Goal: Task Accomplishment & Management: Complete application form

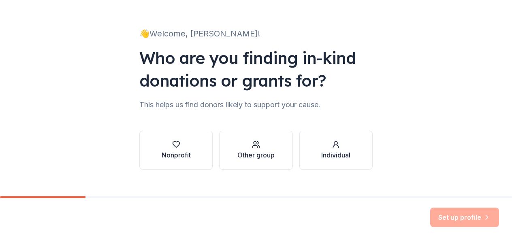
scroll to position [49, 0]
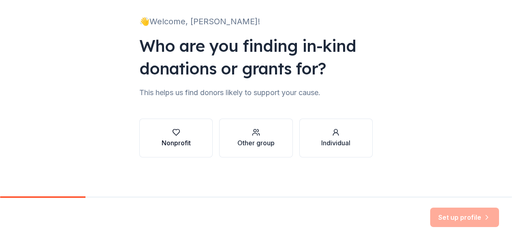
click at [189, 140] on div "Nonprofit" at bounding box center [175, 143] width 29 height 10
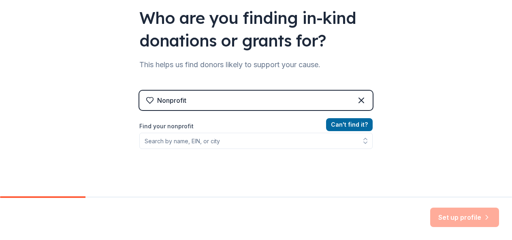
scroll to position [86, 0]
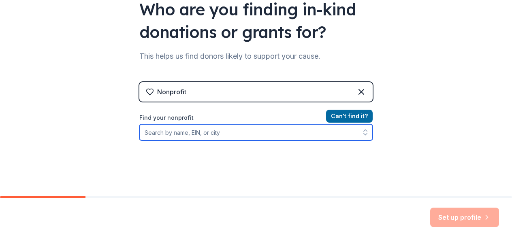
click at [270, 134] on input "Find your nonprofit" at bounding box center [255, 132] width 233 height 16
type input "[US_STATE] 9/11 [GEOGRAPHIC_DATA]"
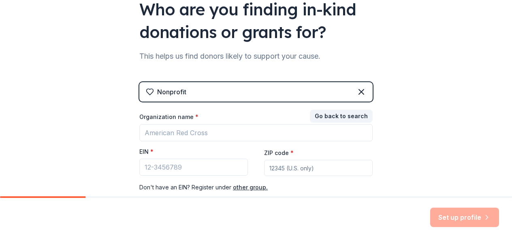
click at [298, 184] on div "Go back to search Organization name * EIN * ZIP code * Don ' t have an EIN? Reg…" at bounding box center [255, 151] width 233 height 81
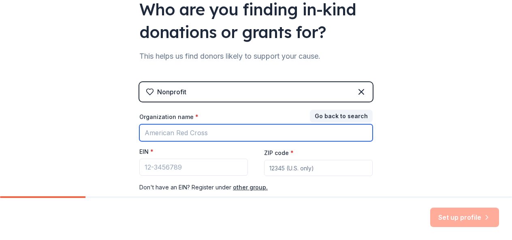
click at [237, 130] on input "Organization name *" at bounding box center [255, 132] width 233 height 17
type input "[US_STATE] 9/11 [GEOGRAPHIC_DATA]"
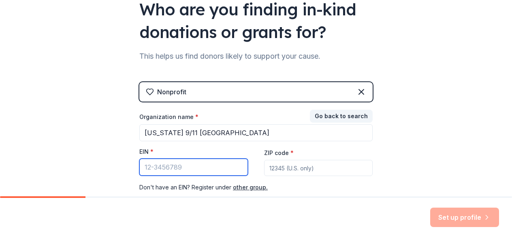
click at [193, 165] on input "EIN *" at bounding box center [193, 167] width 108 height 17
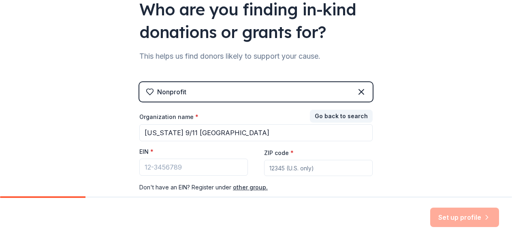
click at [278, 170] on input "ZIP code *" at bounding box center [318, 168] width 108 height 16
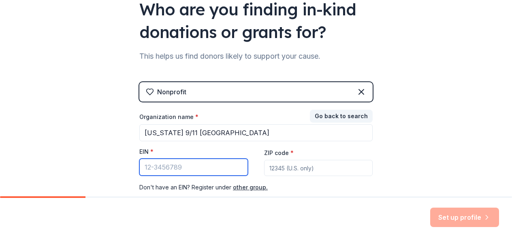
click at [208, 172] on input "EIN *" at bounding box center [193, 167] width 108 height 17
click at [174, 166] on input "EIN *" at bounding box center [193, 167] width 108 height 17
type input "[US_EMPLOYER_IDENTIFICATION_NUMBER]"
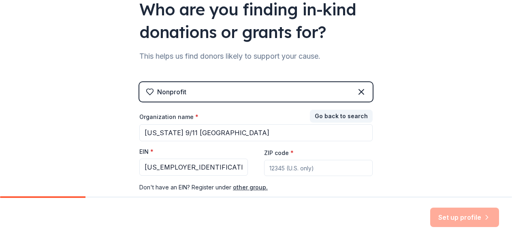
click at [313, 195] on div "Nonprofit Go back to search Organization name * [US_STATE] 9/11 Memorial and Ed…" at bounding box center [255, 145] width 233 height 126
click at [306, 170] on input "ZIP code *" at bounding box center [318, 168] width 108 height 16
click at [290, 168] on input "ZIP code *" at bounding box center [318, 168] width 108 height 16
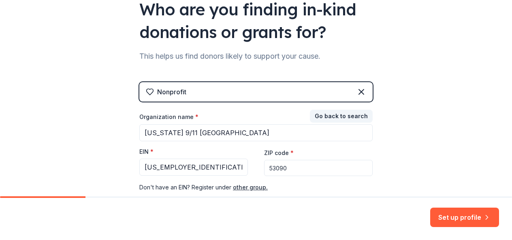
type input "53090"
click at [447, 174] on div "👋 Welcome, [PERSON_NAME]! Who are you finding in-kind donations or grants for? …" at bounding box center [256, 80] width 512 height 333
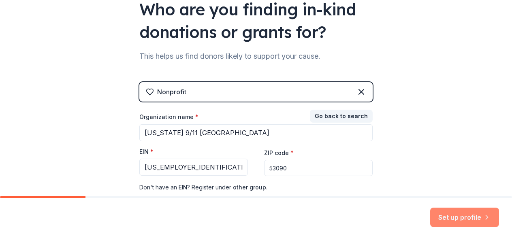
click at [458, 215] on button "Set up profile" at bounding box center [464, 217] width 69 height 19
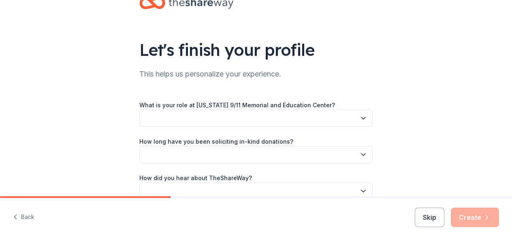
scroll to position [33, 0]
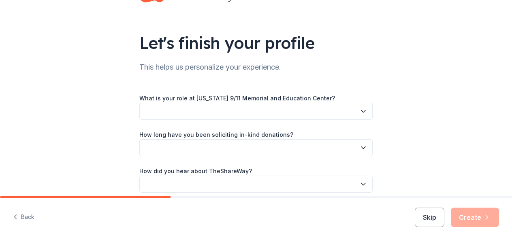
click at [363, 111] on icon "button" at bounding box center [363, 111] width 4 height 2
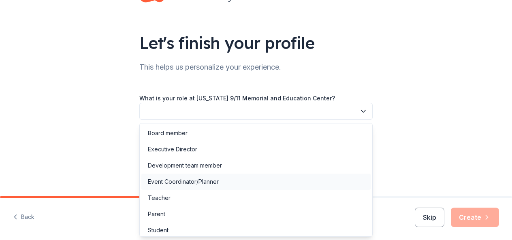
click at [206, 184] on div "Event Coordinator/Planner" at bounding box center [183, 182] width 71 height 10
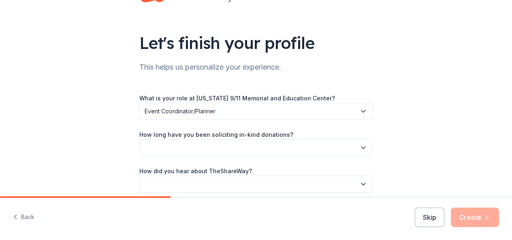
click at [361, 150] on icon "button" at bounding box center [363, 148] width 8 height 8
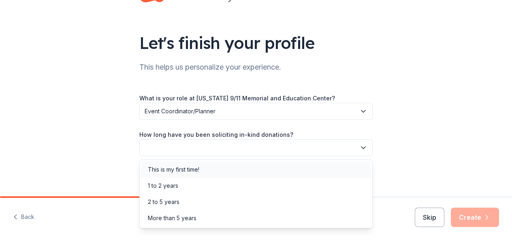
click at [235, 171] on div "This is my first time!" at bounding box center [255, 169] width 229 height 16
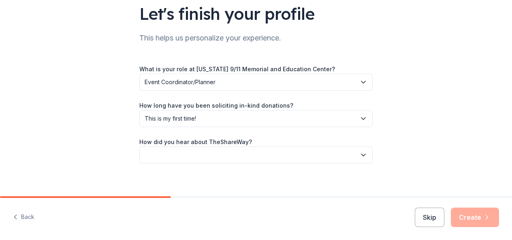
scroll to position [68, 0]
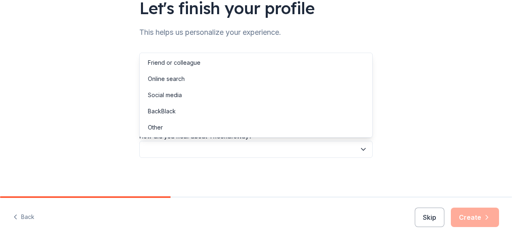
click at [284, 147] on button "button" at bounding box center [255, 149] width 233 height 17
click at [234, 61] on div "Friend or colleague" at bounding box center [255, 63] width 229 height 16
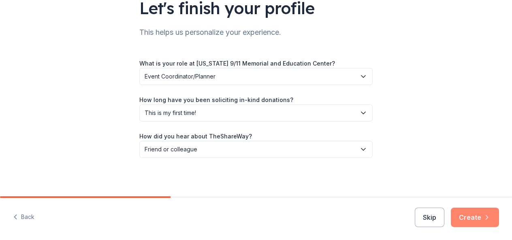
click at [474, 216] on button "Create" at bounding box center [474, 217] width 48 height 19
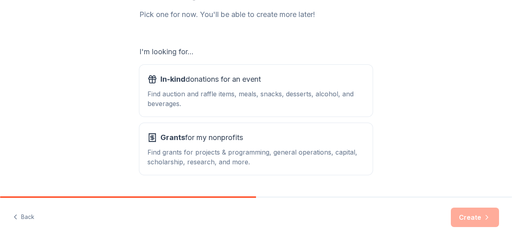
scroll to position [129, 0]
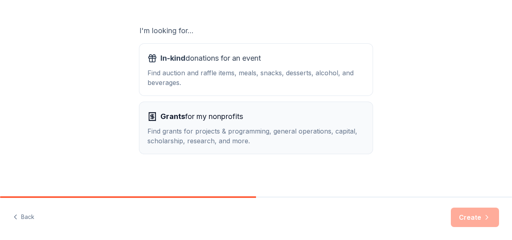
click at [288, 132] on div "Find grants for projects & programming, general operations, capital, scholarshi…" at bounding box center [255, 135] width 217 height 19
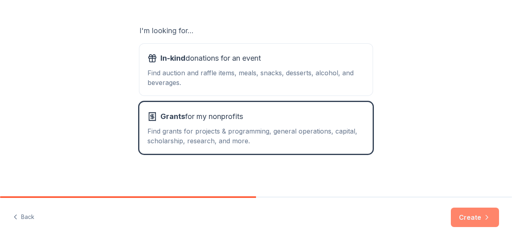
click at [470, 216] on button "Create" at bounding box center [474, 217] width 48 height 19
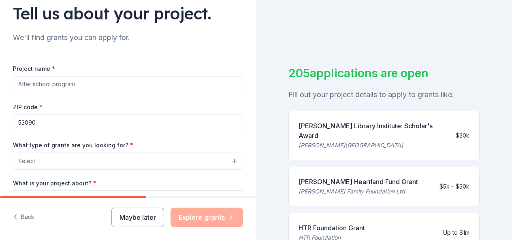
scroll to position [62, 0]
click at [140, 218] on button "Maybe later" at bounding box center [137, 217] width 53 height 19
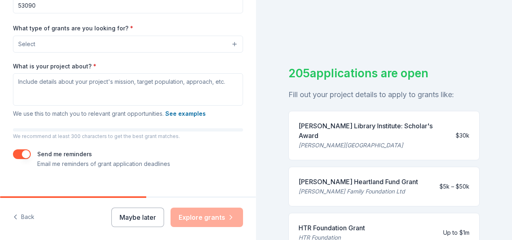
scroll to position [191, 0]
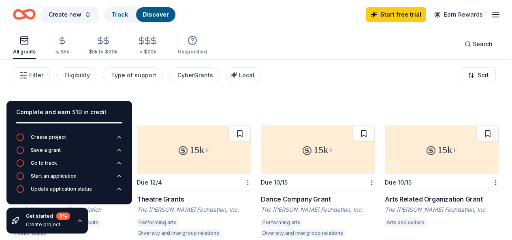
click at [288, 38] on div "All grants ≤ $5k $5k to $20k > $20k Unspecified Search" at bounding box center [256, 44] width 486 height 30
click at [79, 220] on icon "button" at bounding box center [79, 220] width 6 height 6
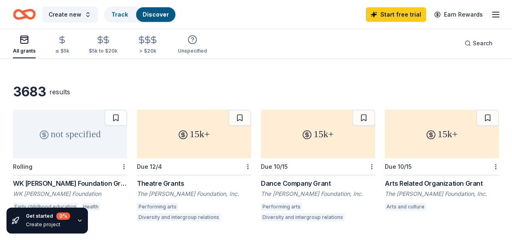
scroll to position [16, 0]
click at [69, 226] on div "Get started 0 % Create project" at bounding box center [46, 221] width 81 height 26
click at [78, 220] on icon "button" at bounding box center [79, 220] width 6 height 6
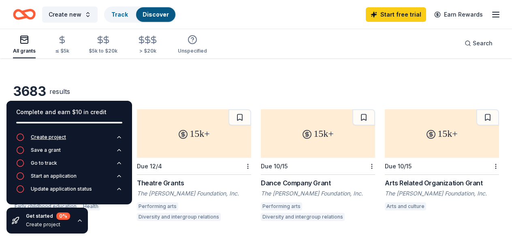
click at [57, 136] on div "Create project" at bounding box center [48, 137] width 35 height 6
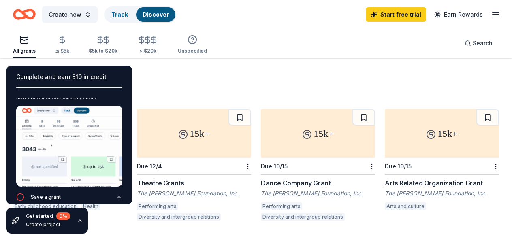
scroll to position [15, 0]
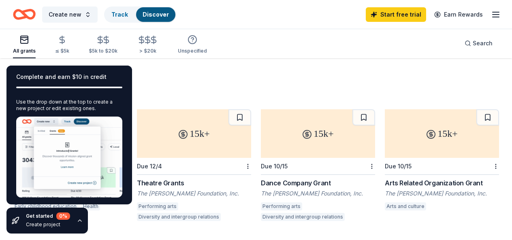
click at [80, 219] on icon "button" at bounding box center [79, 220] width 6 height 6
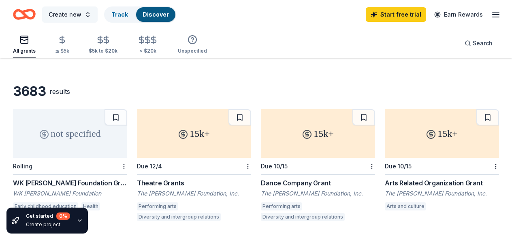
click at [68, 13] on span "Create new" at bounding box center [65, 15] width 33 height 10
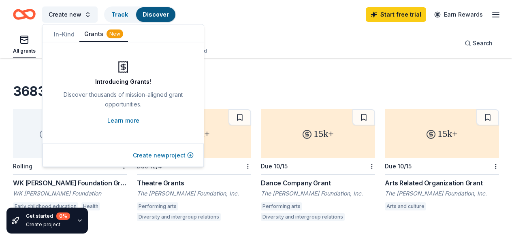
click at [157, 155] on button "Create new project" at bounding box center [163, 156] width 61 height 10
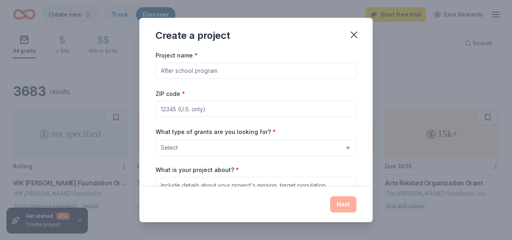
click at [238, 72] on input "Project name *" at bounding box center [255, 71] width 201 height 16
type input "B"
type input "w"
type input "WI 9/11 Construction of [GEOGRAPHIC_DATA]"
click at [193, 108] on input "ZIP code *" at bounding box center [255, 109] width 201 height 16
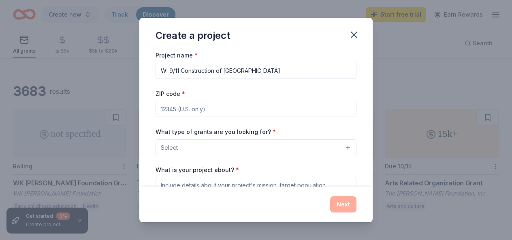
click at [209, 108] on input "ZIP code *" at bounding box center [255, 109] width 201 height 16
type input "53090"
click at [300, 147] on button "Select" at bounding box center [255, 147] width 201 height 17
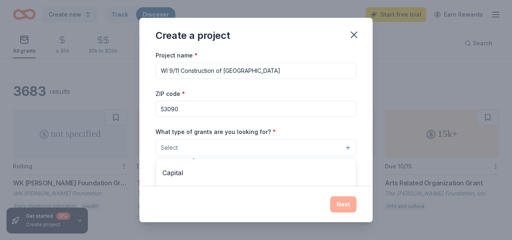
scroll to position [32, 0]
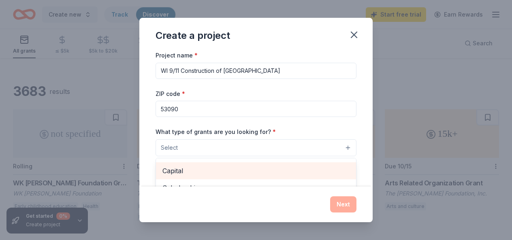
click at [250, 170] on span "Capital" at bounding box center [255, 171] width 187 height 11
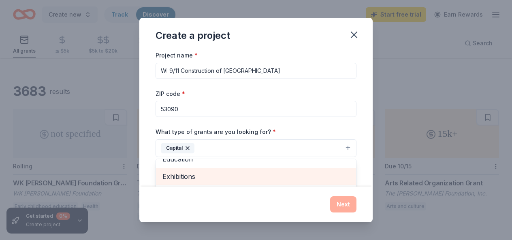
click at [272, 173] on span "Exhibitions" at bounding box center [255, 176] width 187 height 11
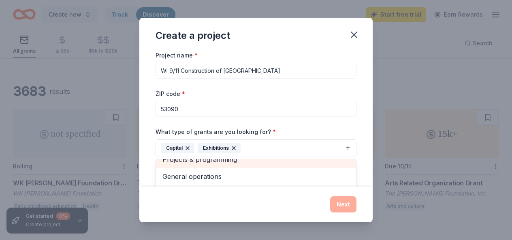
scroll to position [11, 0]
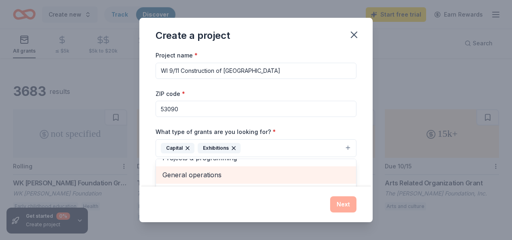
click at [269, 176] on span "General operations" at bounding box center [255, 175] width 187 height 11
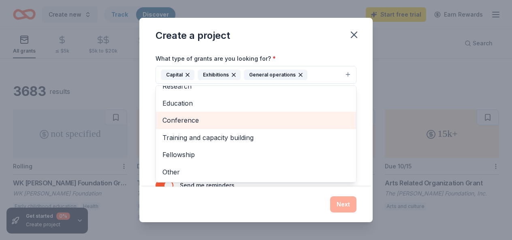
scroll to position [80, 0]
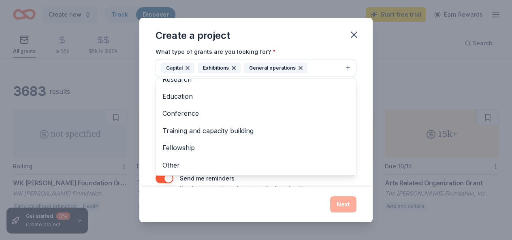
click at [270, 213] on div "Create a project Project name * WI 9/11 Construction of Museum and Education Ce…" at bounding box center [255, 120] width 233 height 204
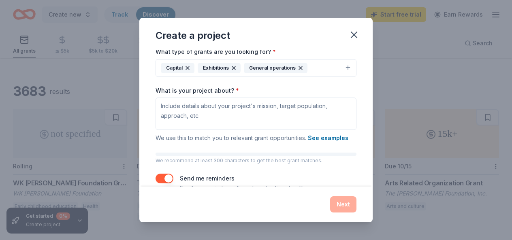
scroll to position [100, 0]
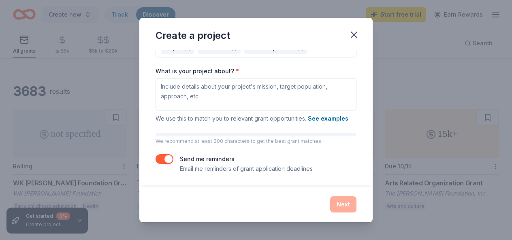
click at [342, 201] on div "Next" at bounding box center [255, 204] width 201 height 16
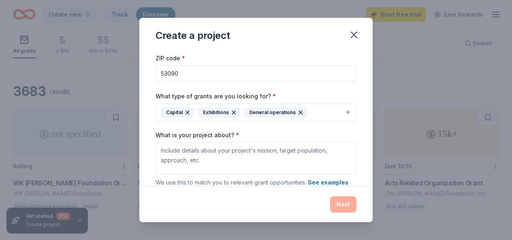
scroll to position [31, 0]
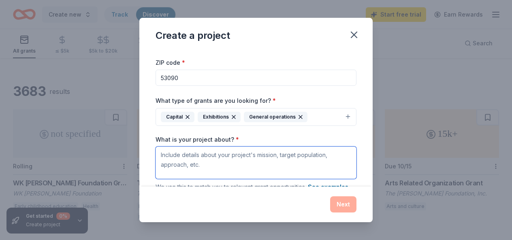
click at [208, 161] on textarea "What is your project about? *" at bounding box center [255, 163] width 201 height 32
click at [186, 155] on textarea "What is your project about? *" at bounding box center [255, 163] width 201 height 32
paste textarea "To build and sustain a 9/11 memorial to remember the victims, honor those who r…"
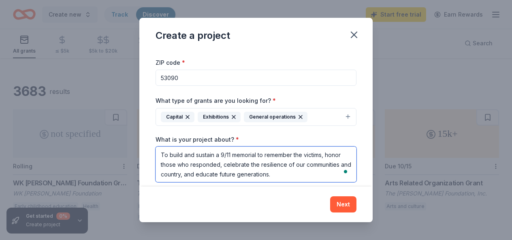
type textarea "To build and sustain a 9/11 memorial to remember the victims, honor those who r…"
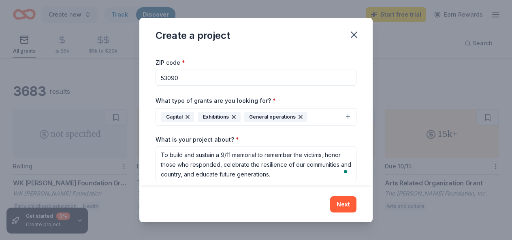
click at [283, 202] on div "Next" at bounding box center [255, 204] width 201 height 16
click at [348, 201] on button "Next" at bounding box center [343, 204] width 26 height 16
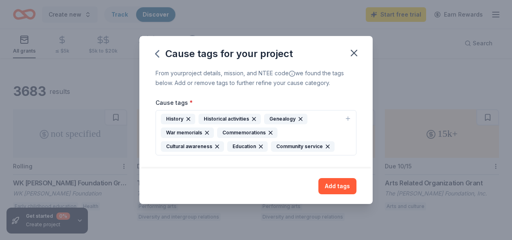
scroll to position [0, 0]
click at [339, 189] on button "Add tags" at bounding box center [337, 186] width 38 height 16
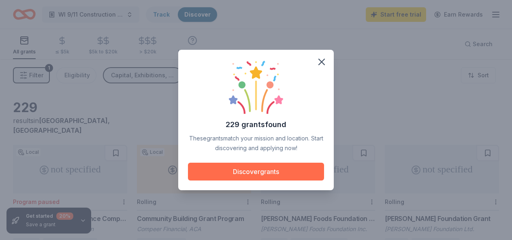
click at [257, 169] on button "Discover grants" at bounding box center [256, 172] width 136 height 18
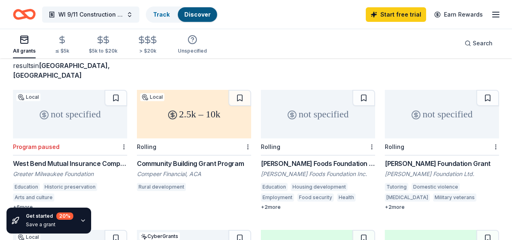
scroll to position [55, 0]
click at [221, 158] on div "Community Building Grant Program" at bounding box center [194, 163] width 114 height 10
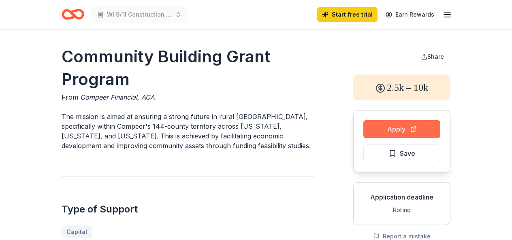
click at [396, 130] on button "Apply" at bounding box center [401, 129] width 77 height 18
